Goal: Information Seeking & Learning: Learn about a topic

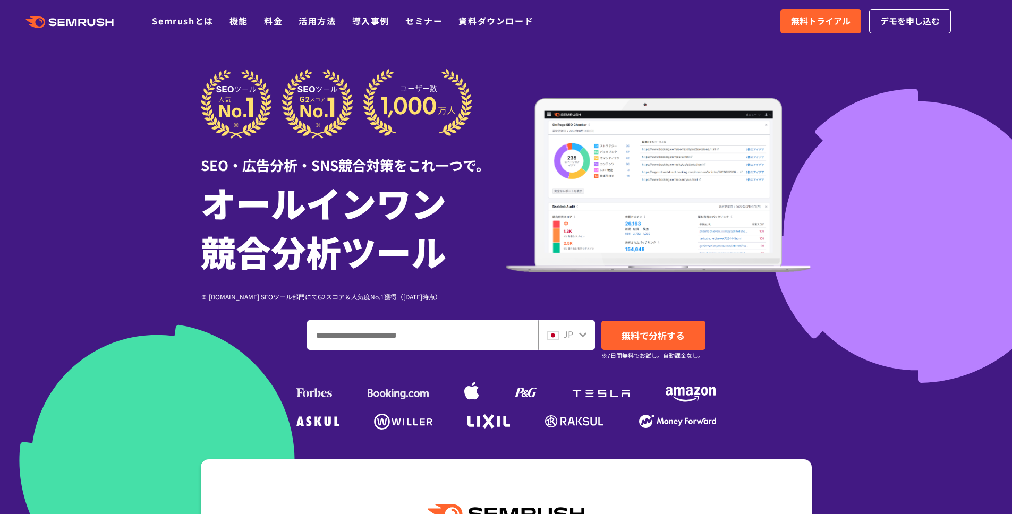
click at [581, 336] on icon at bounding box center [583, 335] width 9 height 9
click at [451, 336] on input "ドメイン、キーワードまたはURLを入力してください" at bounding box center [423, 335] width 230 height 29
click at [386, 330] on input "ドメイン、キーワードまたはURLを入力してください" at bounding box center [423, 335] width 230 height 29
paste input "**********"
type input "**********"
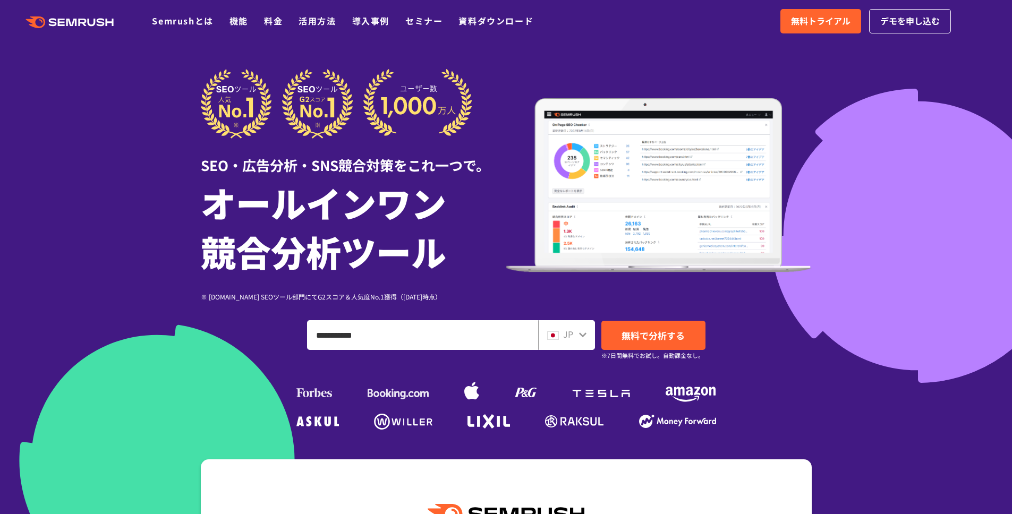
click at [563, 335] on span "JP" at bounding box center [568, 334] width 10 height 13
click at [582, 335] on icon at bounding box center [582, 335] width 7 height 5
click at [579, 334] on icon at bounding box center [583, 335] width 9 height 9
click at [571, 334] on span "JP" at bounding box center [568, 334] width 10 height 13
click at [570, 334] on span "JP" at bounding box center [568, 334] width 10 height 13
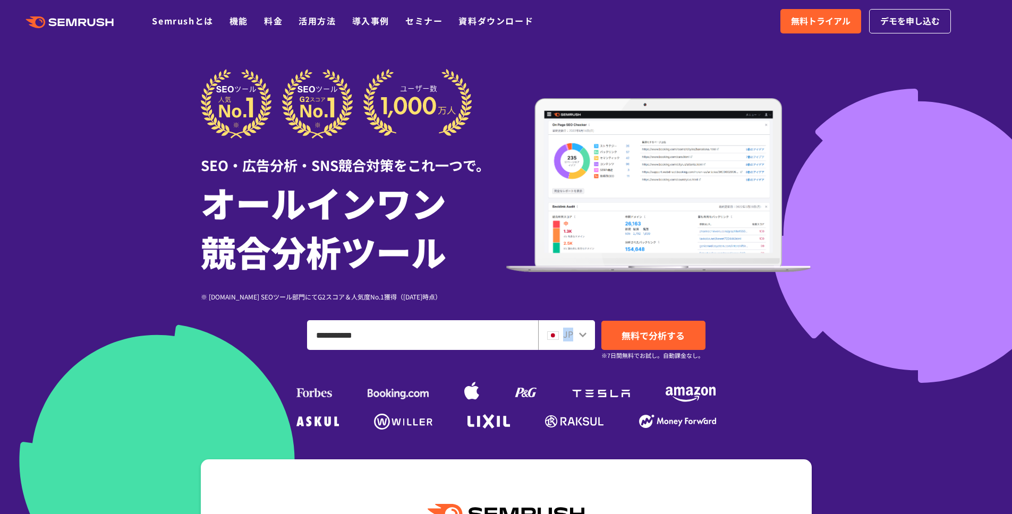
click at [570, 334] on span "JP" at bounding box center [568, 334] width 10 height 13
click at [570, 333] on span "JP" at bounding box center [568, 334] width 10 height 13
click at [577, 334] on div "JP" at bounding box center [564, 335] width 34 height 14
click at [582, 334] on icon at bounding box center [583, 335] width 9 height 9
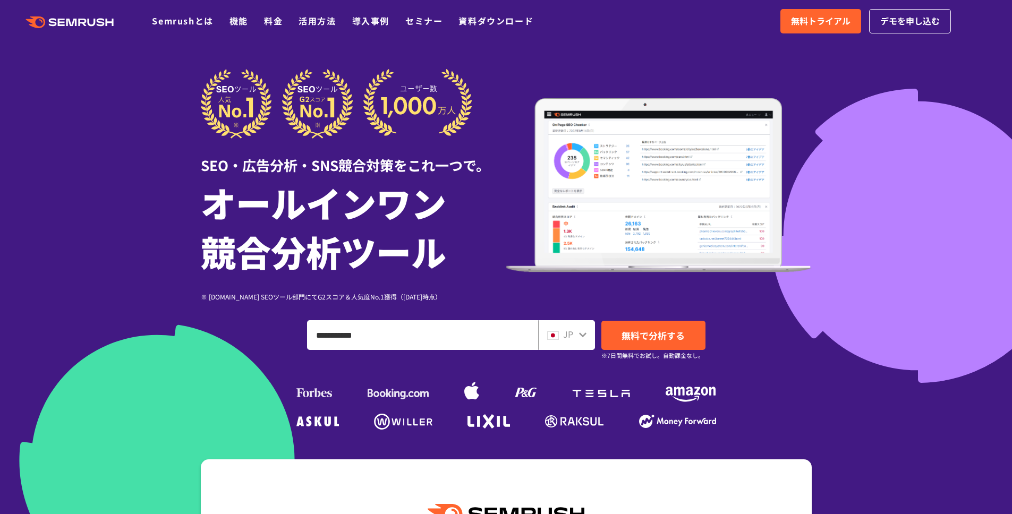
click at [593, 297] on div "SEO・広告分析・SNS競合対策をこれ一つで。 オールインワン 競合分析ツール ※ [DOMAIN_NAME] SEOツール部門にてG2スコア＆人気度No.1…" at bounding box center [506, 185] width 611 height 233
click at [582, 327] on div at bounding box center [583, 334] width 9 height 14
click at [580, 334] on icon at bounding box center [582, 335] width 7 height 5
click at [518, 340] on input "**********" at bounding box center [423, 335] width 230 height 29
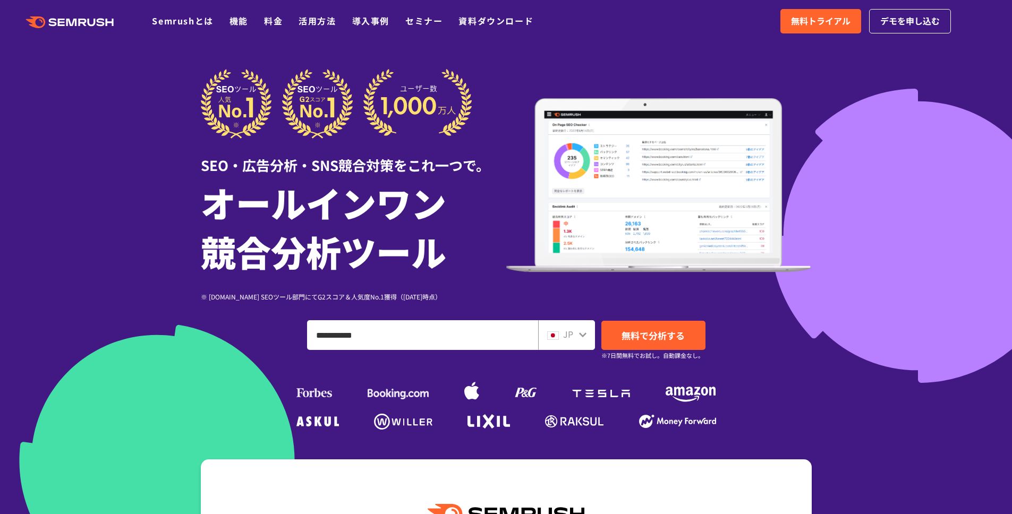
click at [540, 340] on div "JP" at bounding box center [566, 335] width 57 height 30
click at [552, 339] on img at bounding box center [553, 336] width 12 height 9
